Goal: Task Accomplishment & Management: Manage account settings

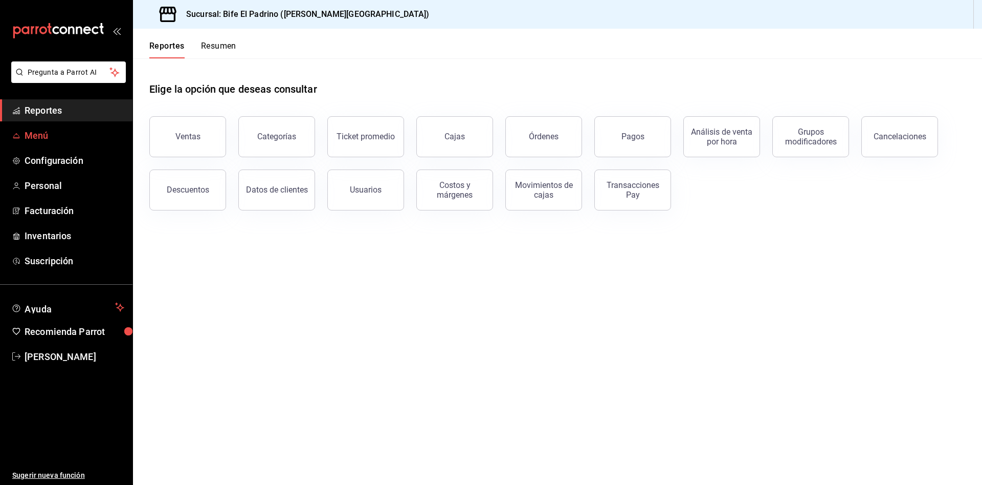
click at [55, 129] on span "Menú" at bounding box center [75, 135] width 100 height 14
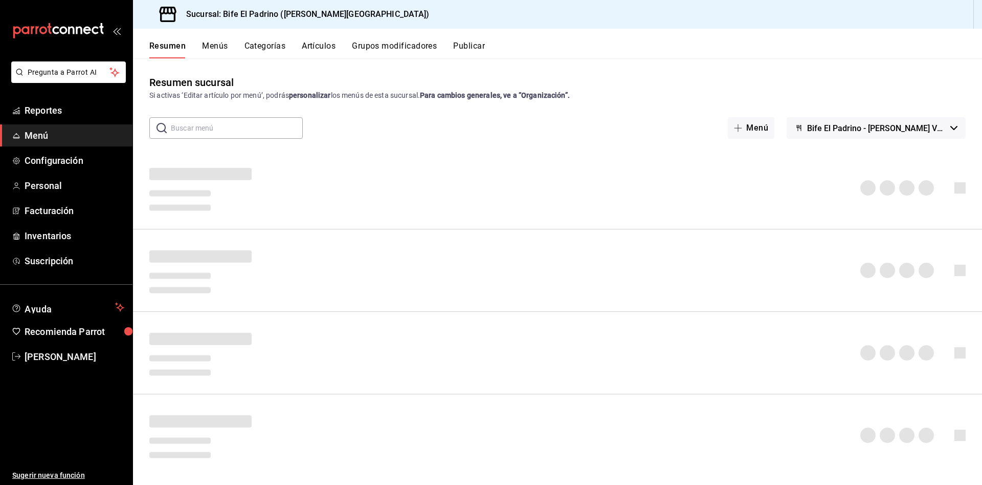
click at [322, 45] on button "Artículos" at bounding box center [319, 49] width 34 height 17
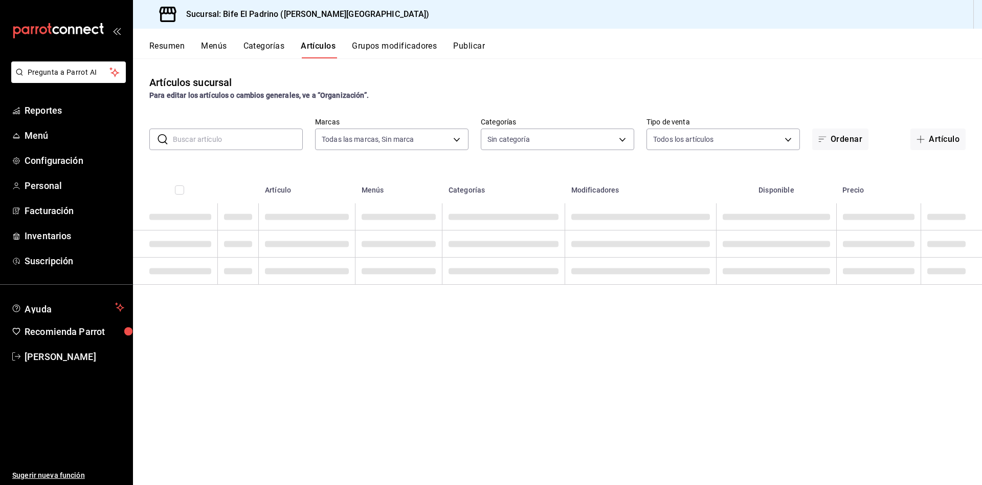
type input "29812e5a-8f7c-4e92-8f2a-002f081b0597"
type input "bc650e36-a961-4861-9e37-2f12a5ff24cd,f2724b68-9eb3-4990-9aa8-ed2a402c5d6a,a524e…"
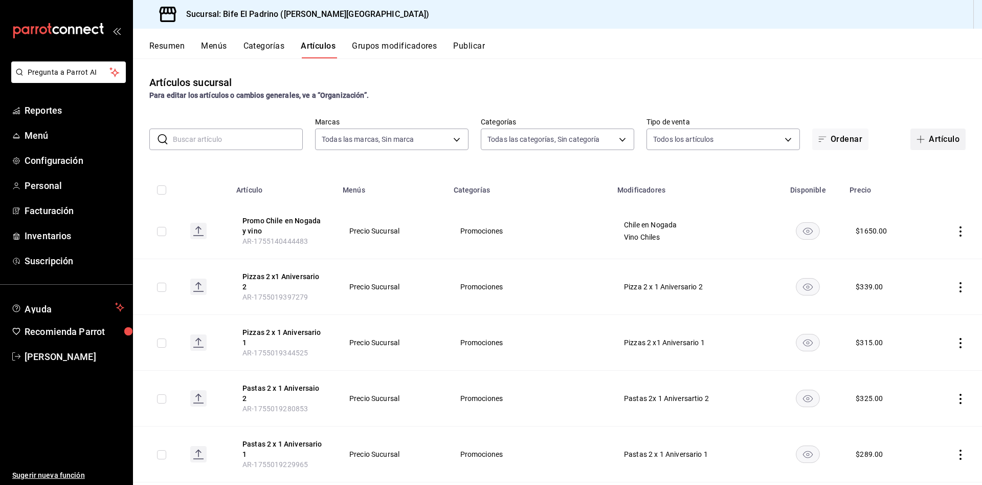
click at [926, 141] on button "Artículo" at bounding box center [938, 138] width 55 height 21
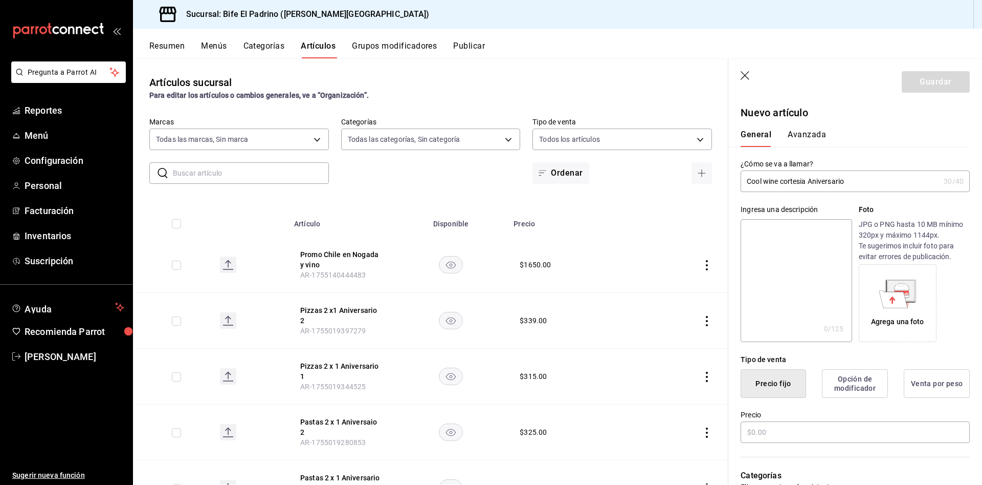
click at [747, 182] on input "Cool wine cortesia Aniversario" at bounding box center [840, 181] width 199 height 20
type input "B Cool wine cortesia Aniversario"
click at [803, 430] on input "text" at bounding box center [855, 431] width 229 height 21
type input "$0.00"
click at [808, 131] on button "Avanzada" at bounding box center [807, 137] width 38 height 17
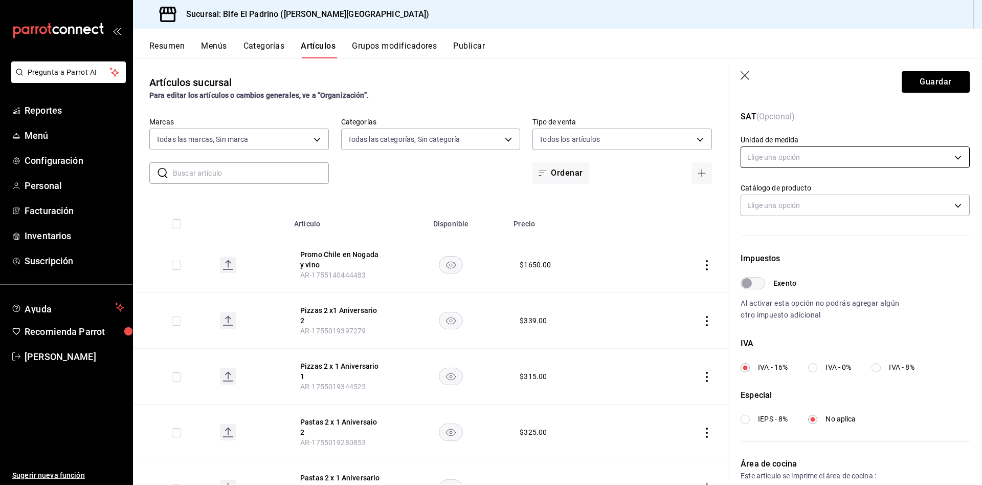
scroll to position [238, 0]
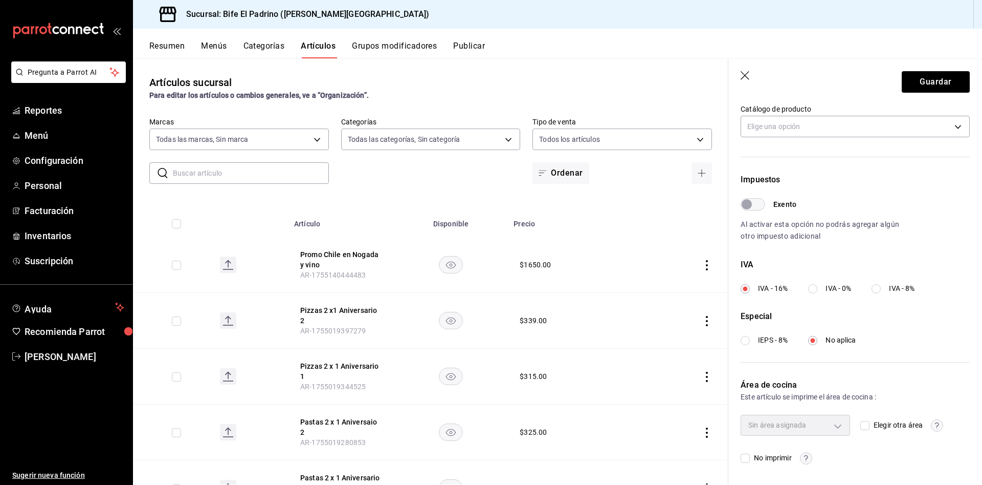
click at [839, 431] on div "Sin área asignada" at bounding box center [795, 424] width 109 height 20
click at [854, 427] on div "Sin área asignada Elegir otra área No imprimir" at bounding box center [855, 438] width 229 height 49
click at [861, 427] on input "Elegir otra área" at bounding box center [865, 425] width 9 height 9
checkbox input "true"
click at [839, 426] on body "Pregunta a Parrot AI Reportes Menú Configuración Personal Facturación Inventari…" at bounding box center [491, 242] width 982 height 485
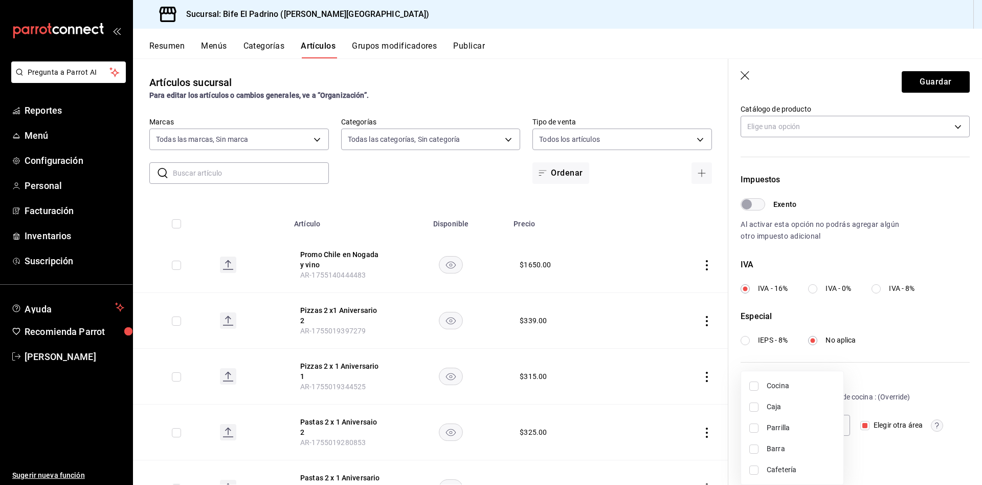
click at [758, 447] on input "checkbox" at bounding box center [754, 448] width 9 height 9
checkbox input "true"
type input "0bb911d0-e194-49c5-bdda-c534536ccaf6"
click at [890, 207] on div at bounding box center [491, 242] width 982 height 485
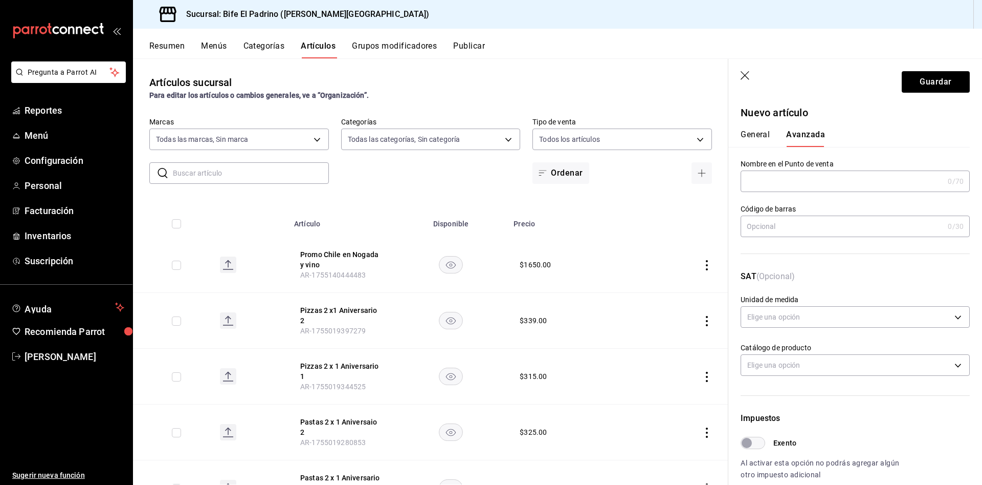
click at [758, 136] on button "General" at bounding box center [755, 137] width 29 height 17
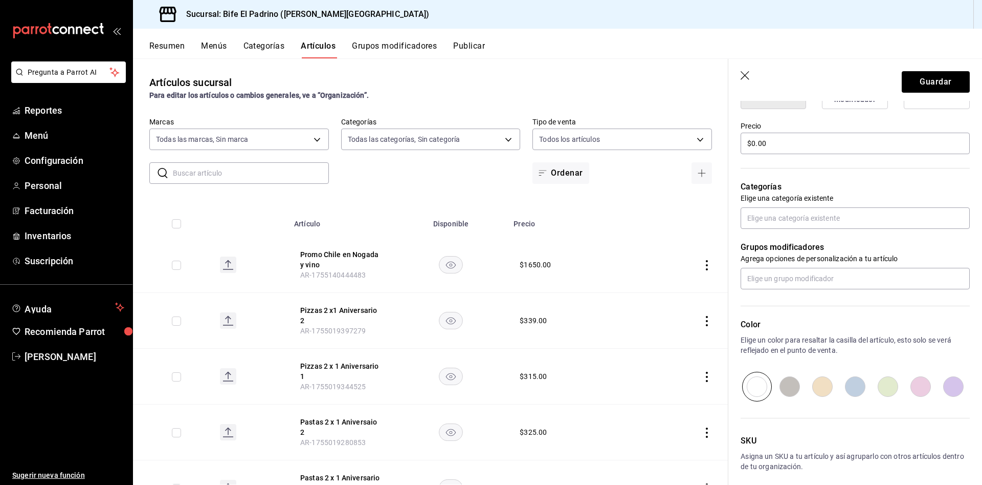
scroll to position [290, 0]
click at [835, 219] on input "text" at bounding box center [855, 216] width 229 height 21
type input "promo"
click at [768, 253] on li "Promociones" at bounding box center [849, 257] width 217 height 17
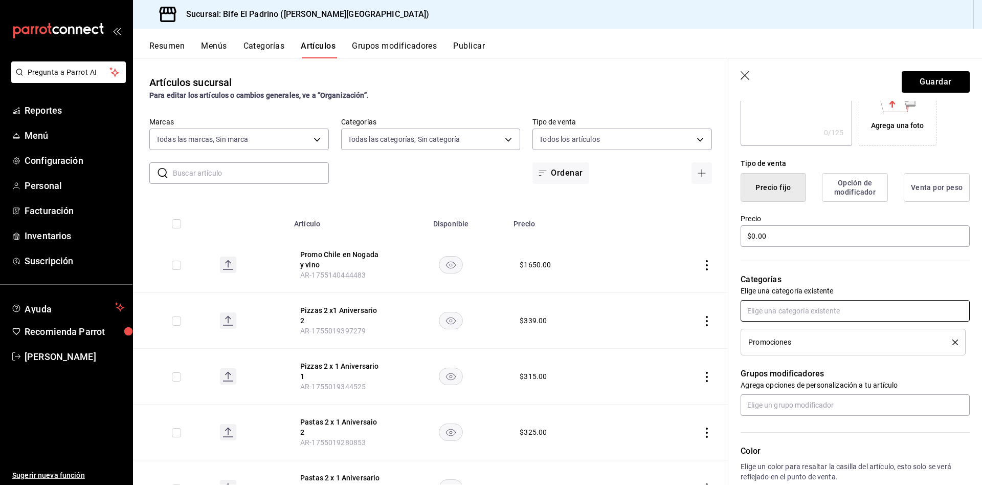
scroll to position [0, 0]
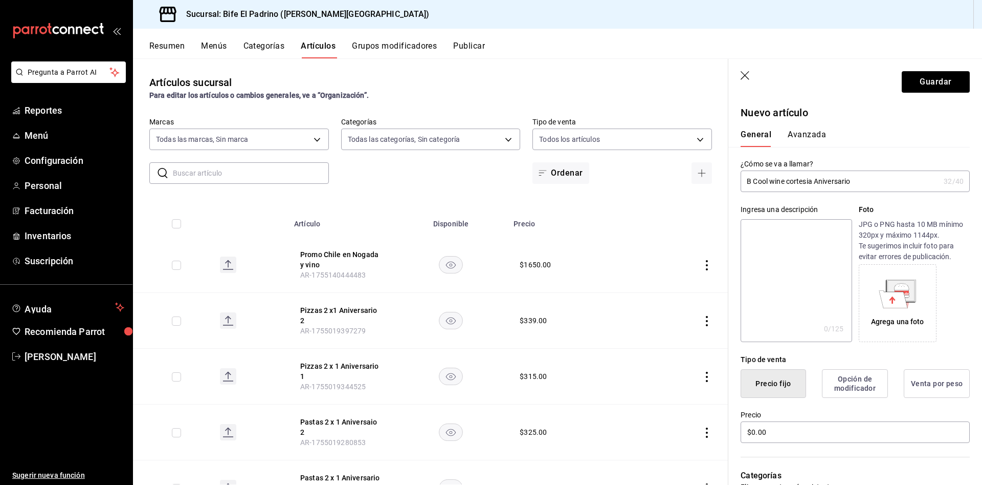
click at [803, 128] on div "General Avanzada" at bounding box center [849, 133] width 241 height 27
click at [805, 136] on button "Avanzada" at bounding box center [807, 137] width 38 height 17
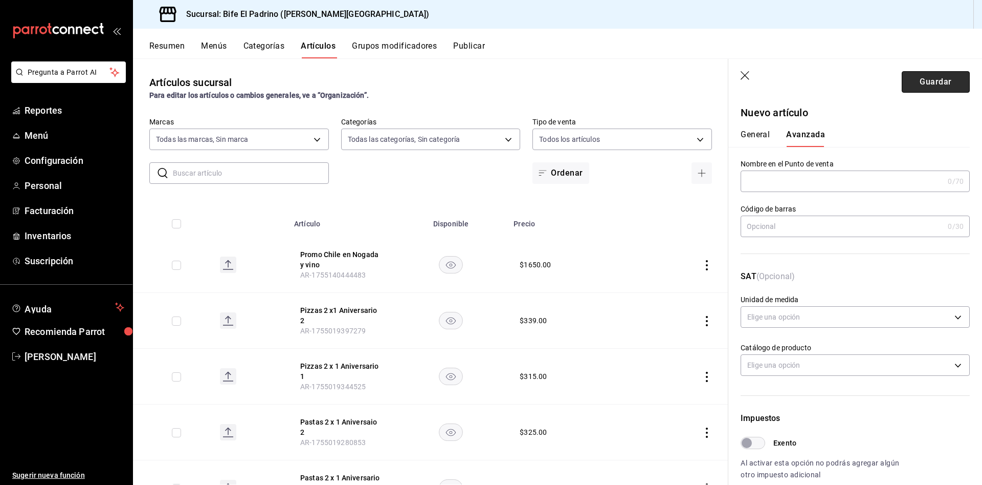
click at [926, 88] on button "Guardar" at bounding box center [936, 81] width 68 height 21
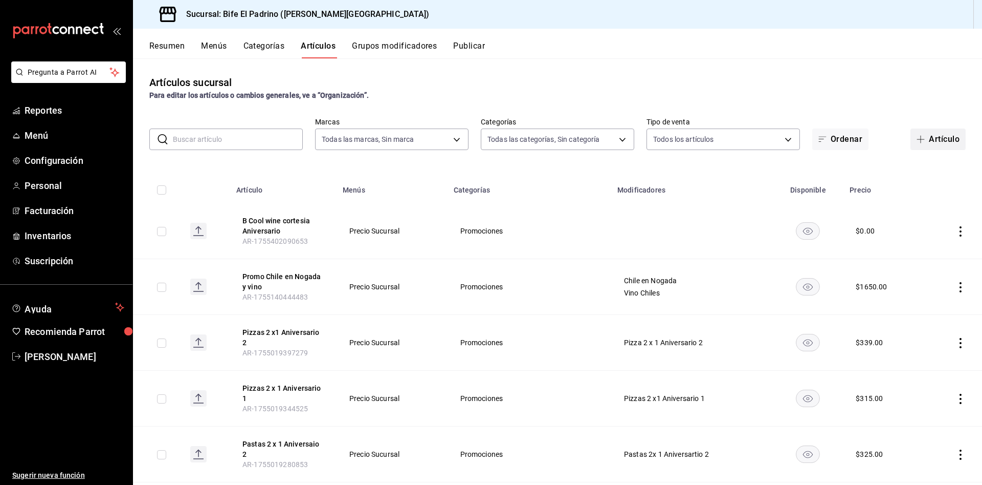
click at [926, 133] on button "Artículo" at bounding box center [938, 138] width 55 height 21
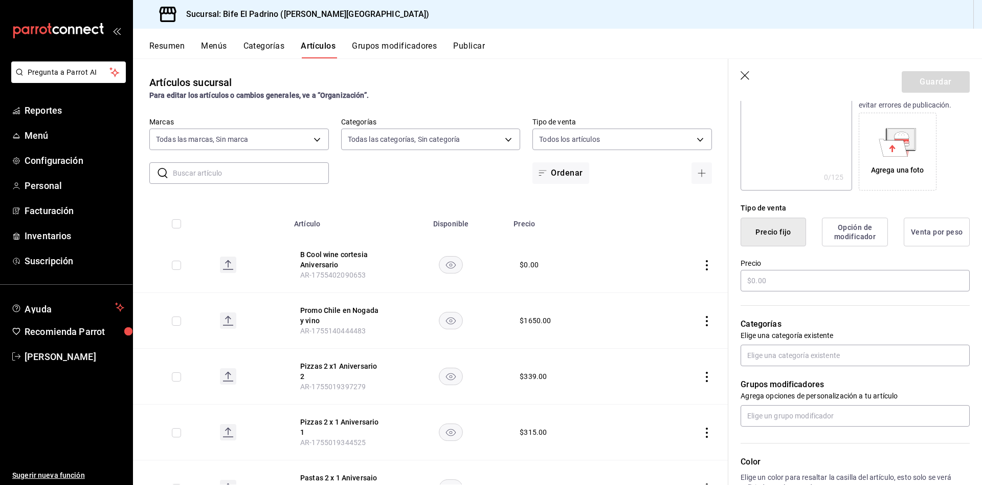
scroll to position [153, 0]
type input "B Hardys Bllanco cortesia Aniversario"
click at [778, 276] on input "text" at bounding box center [855, 278] width 229 height 21
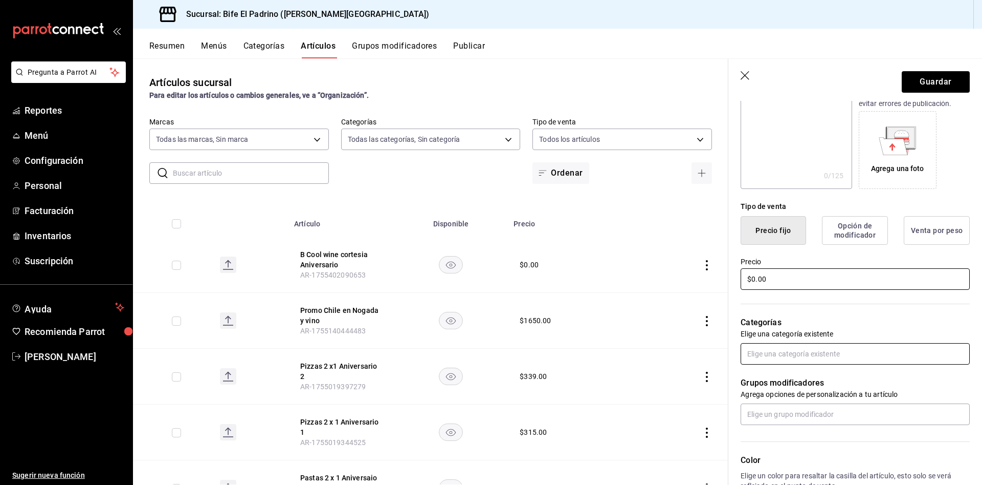
type input "$0.00"
click at [777, 344] on input "text" at bounding box center [855, 353] width 229 height 21
type input "pro"
click at [766, 398] on li "Promociones" at bounding box center [849, 393] width 217 height 17
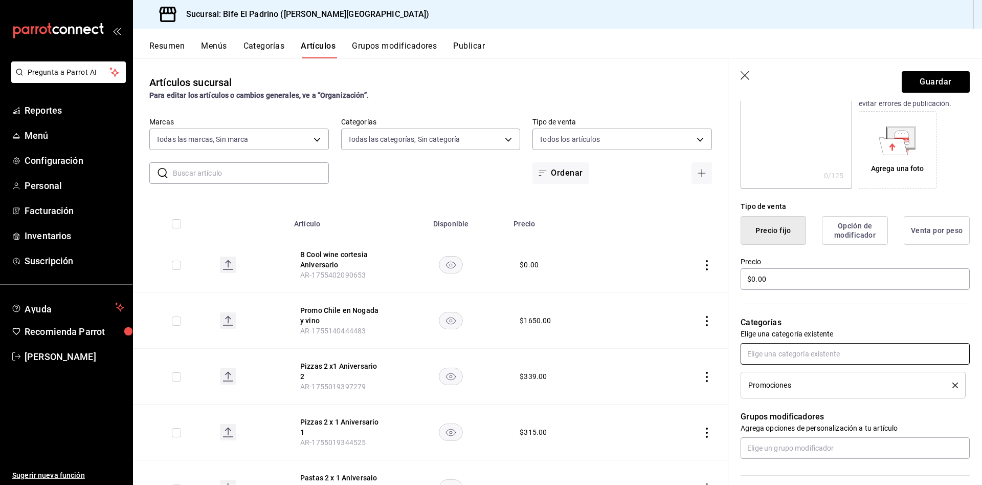
scroll to position [0, 0]
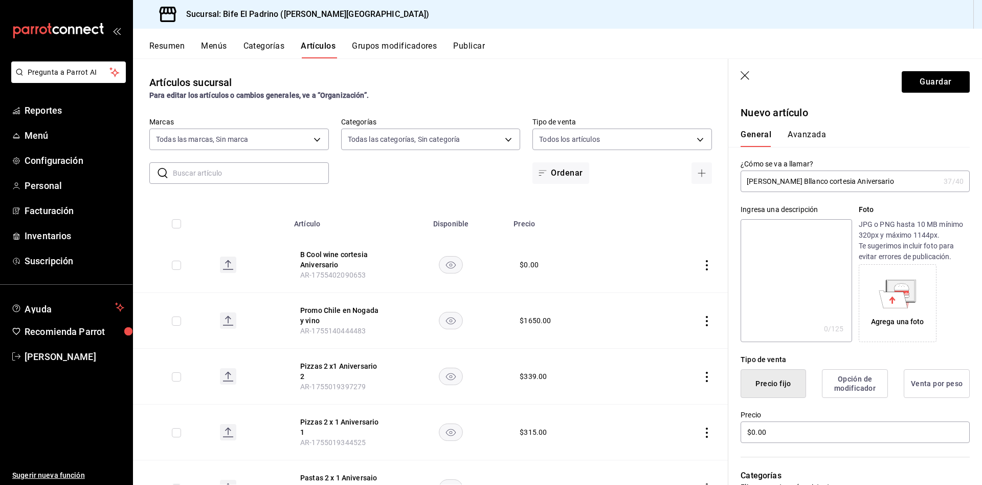
click at [813, 135] on button "Avanzada" at bounding box center [807, 137] width 38 height 17
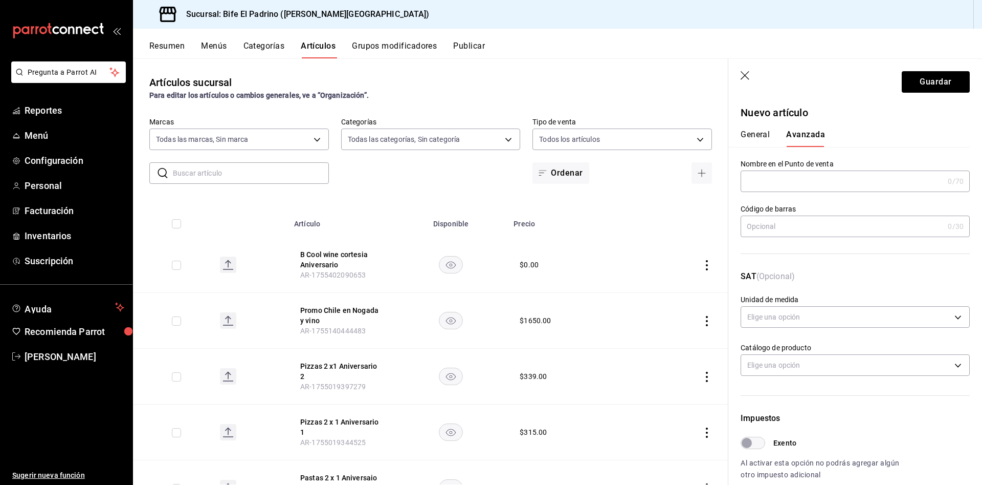
scroll to position [238, 0]
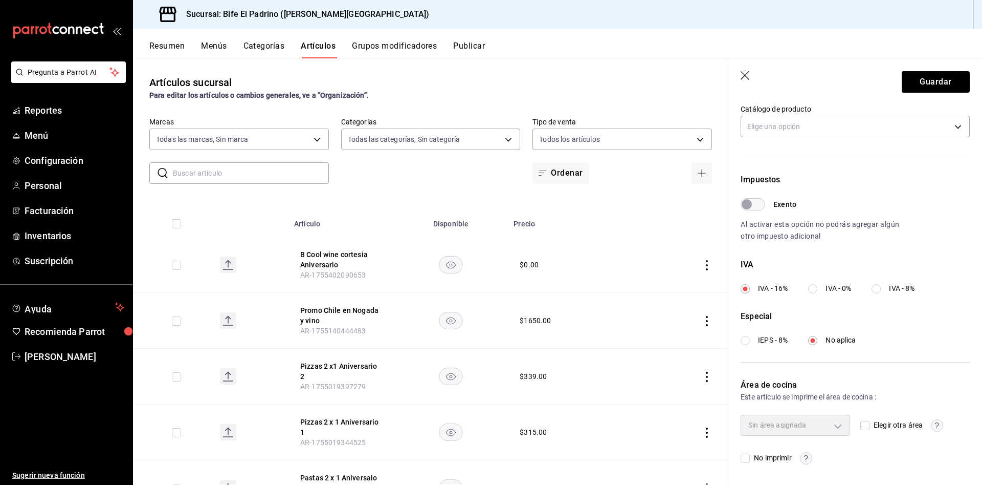
click at [861, 428] on input "Elegir otra área" at bounding box center [865, 425] width 9 height 9
checkbox input "true"
type input "3a7df891-4dff-478d-85fc-835e8372d434,8e796971-4bdd-44b9-9b01-a0040c472de0"
click at [837, 440] on body "Pregunta a Parrot AI Reportes Menú Configuración Personal Facturación Inventari…" at bounding box center [491, 242] width 982 height 485
click at [756, 448] on input "checkbox" at bounding box center [754, 448] width 9 height 9
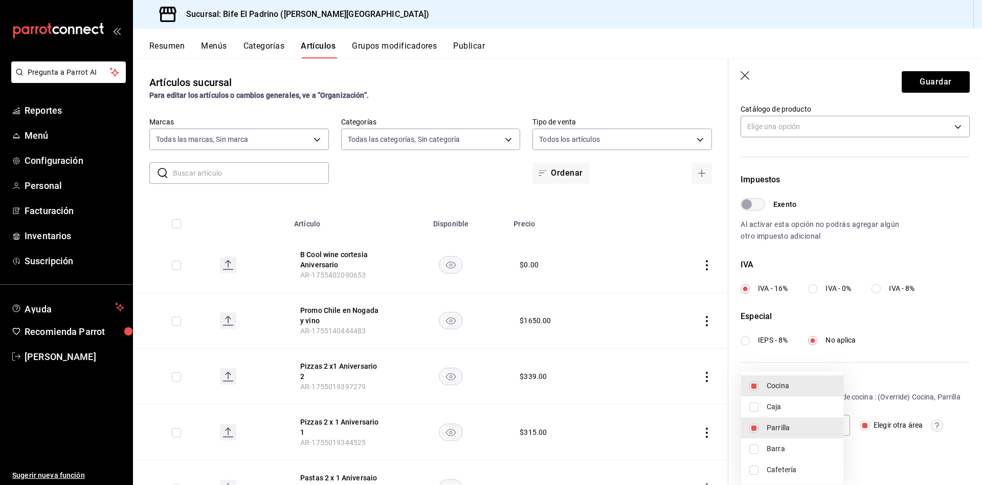
checkbox input "true"
click at [754, 432] on li "Parrilla" at bounding box center [792, 427] width 102 height 21
type input "0bb911d0-e194-49c5-bdda-c534536ccaf6,3a7df891-4dff-478d-85fc-835e8372d434"
checkbox input "false"
click at [748, 386] on li "Cocina" at bounding box center [792, 385] width 102 height 21
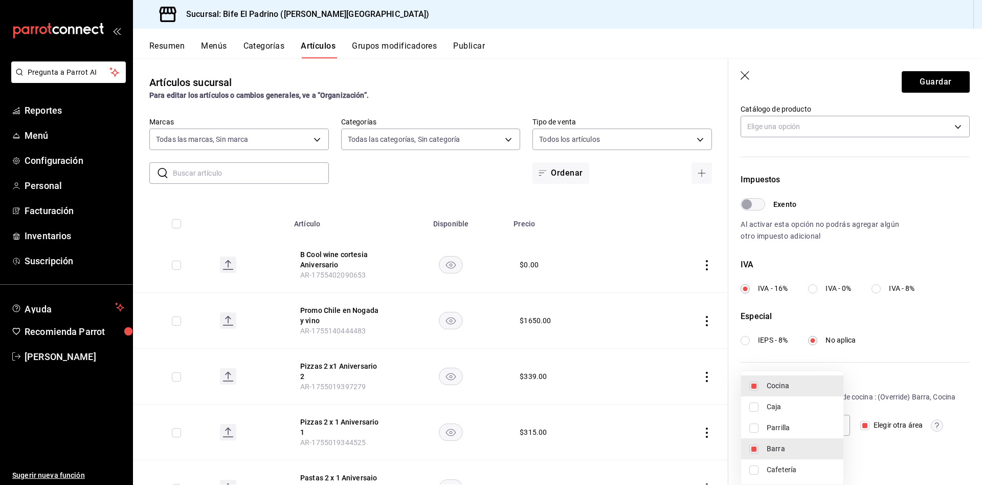
type input "0bb911d0-e194-49c5-bdda-c534536ccaf6"
checkbox input "false"
click at [932, 77] on div at bounding box center [491, 242] width 982 height 485
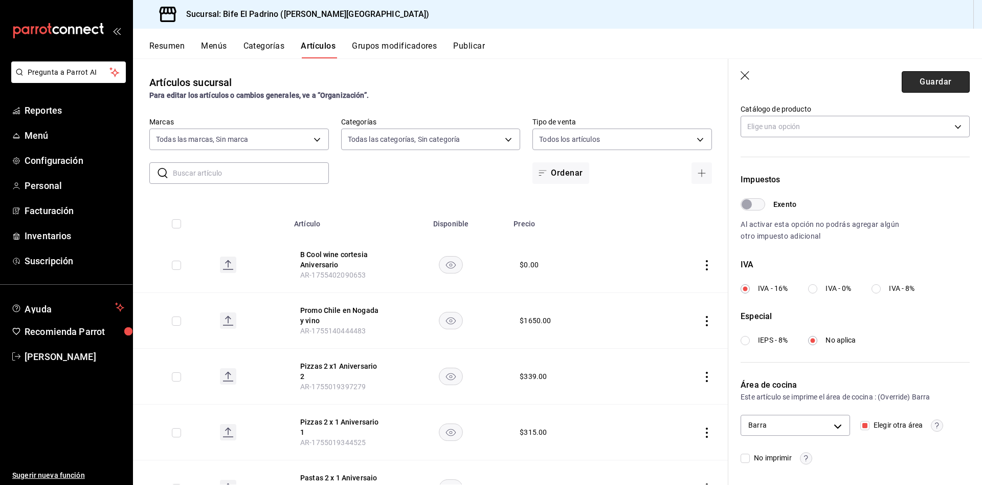
click at [924, 83] on button "Guardar" at bounding box center [936, 81] width 68 height 21
